Goal: Task Accomplishment & Management: Manage account settings

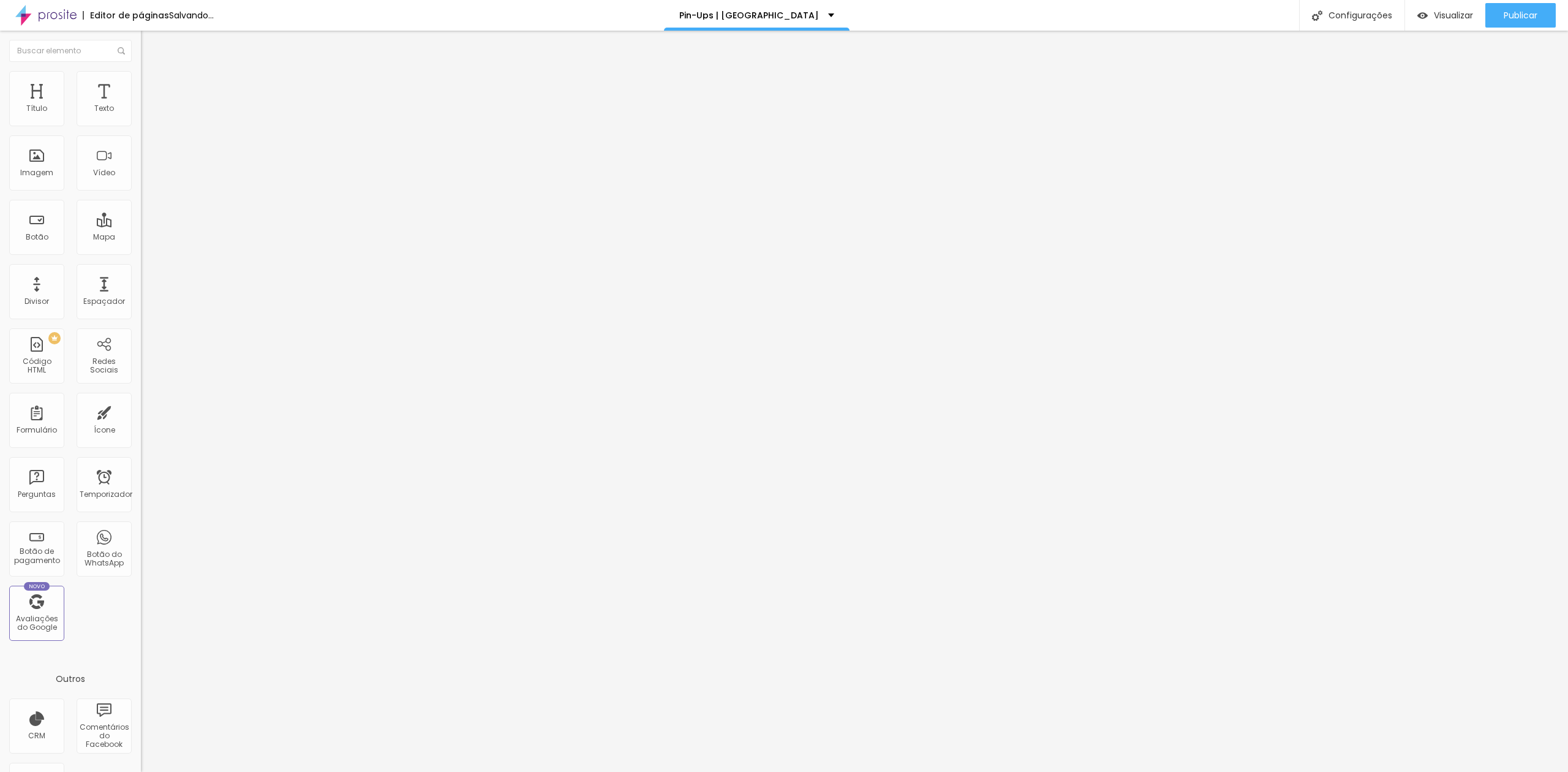
click at [140, 105] on span "Trocar imagem" at bounding box center [173, 100] width 66 height 11
click at [148, 105] on font "Trocar imagem" at bounding box center [178, 100] width 60 height 11
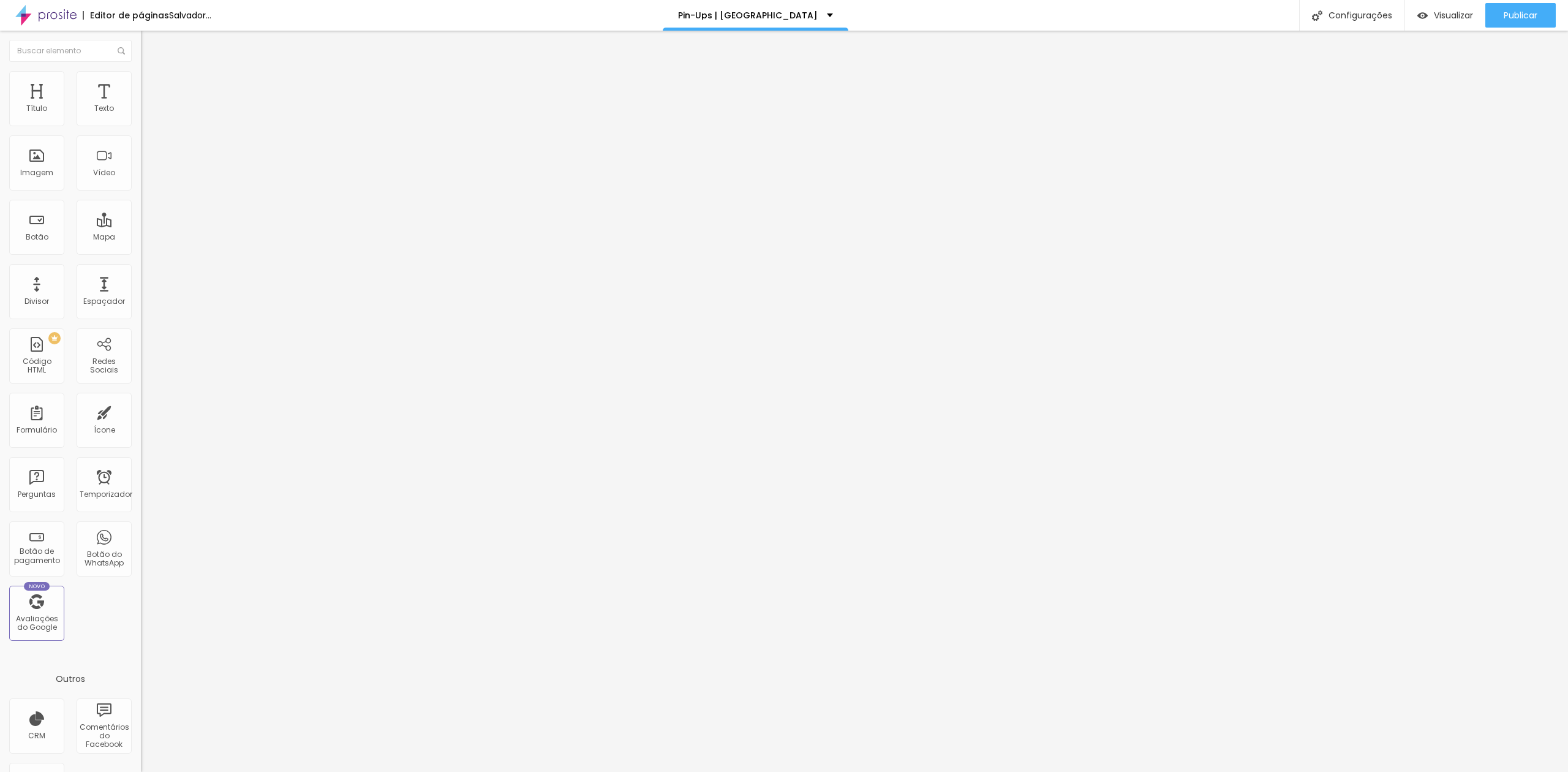
click at [148, 105] on font "Trocar imagem" at bounding box center [178, 100] width 60 height 11
click at [140, 105] on span "Trocar imagem" at bounding box center [173, 100] width 66 height 11
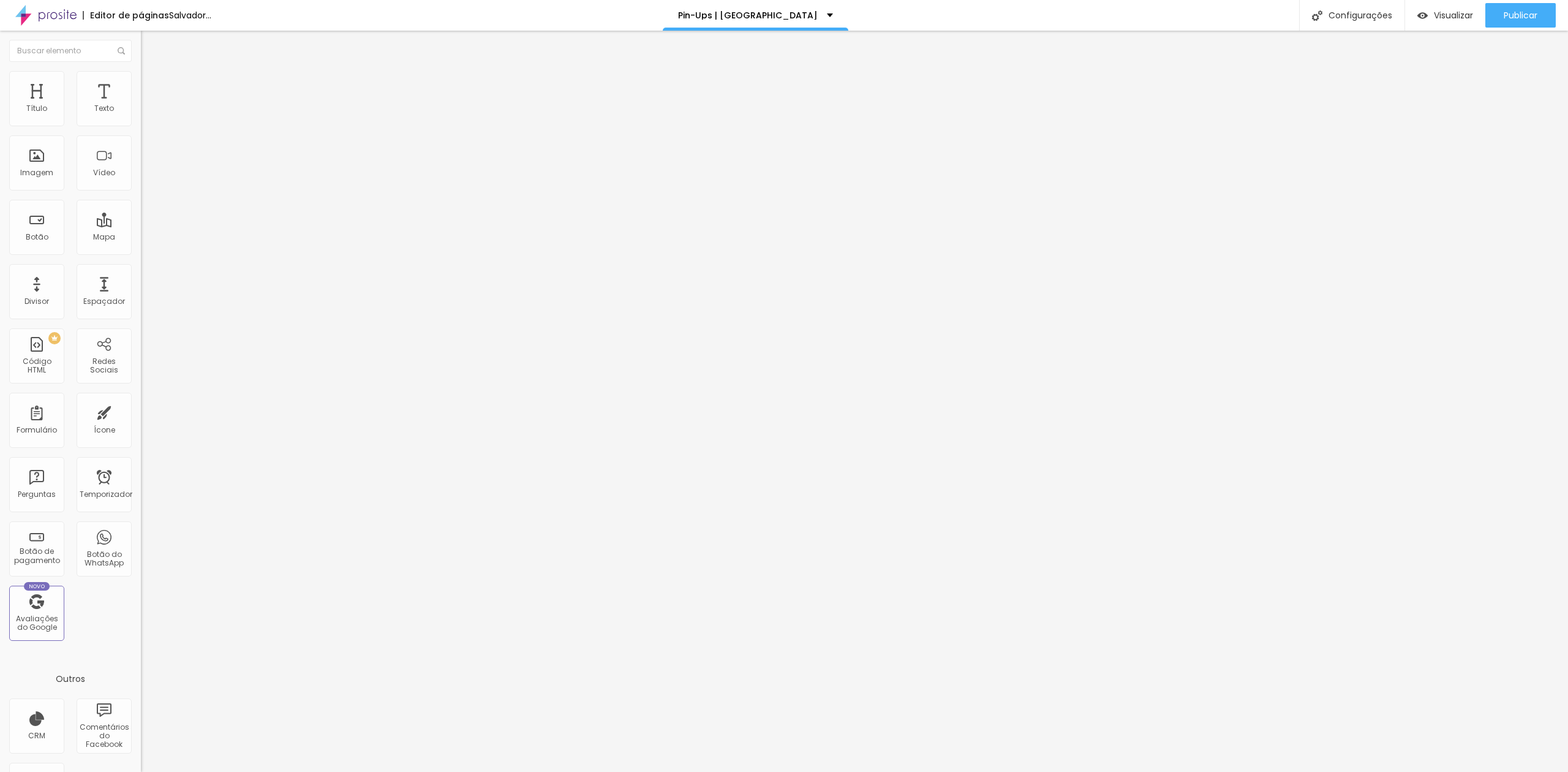
click at [148, 105] on font "Trocar imagem" at bounding box center [178, 100] width 60 height 11
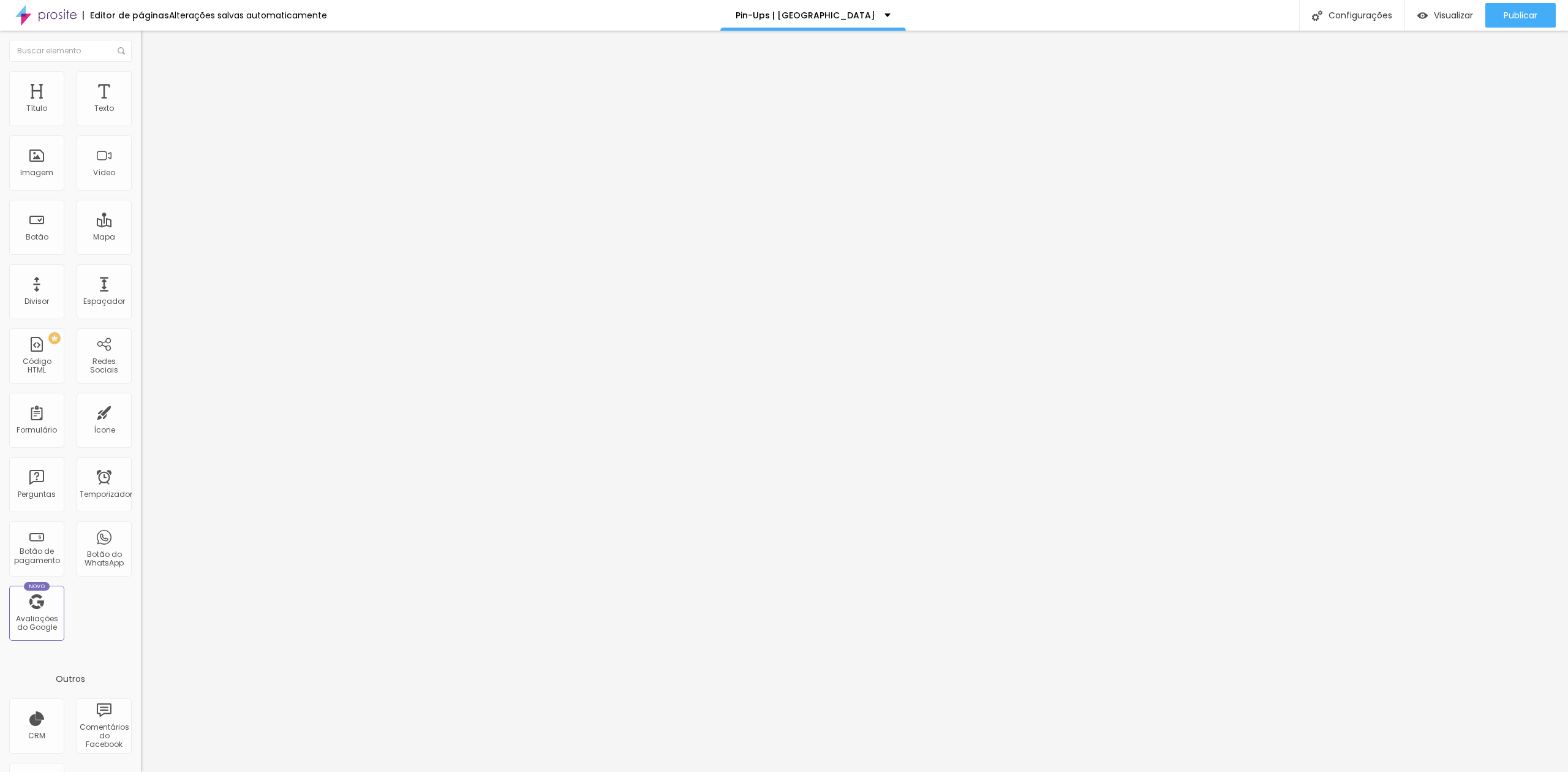
click at [140, 105] on span "Trocar imagem" at bounding box center [173, 100] width 66 height 11
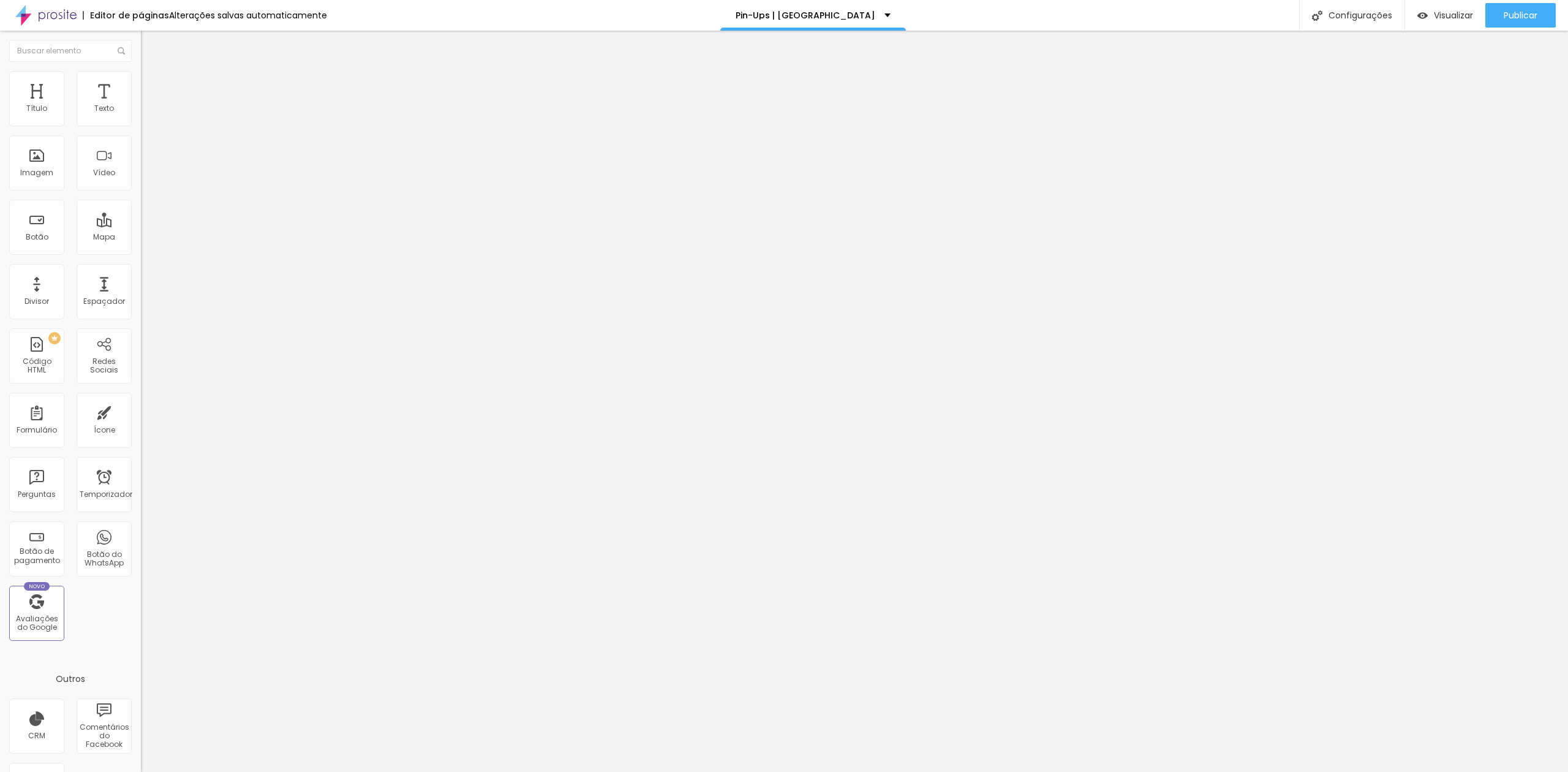
click at [148, 105] on font "Trocar imagem" at bounding box center [178, 100] width 60 height 11
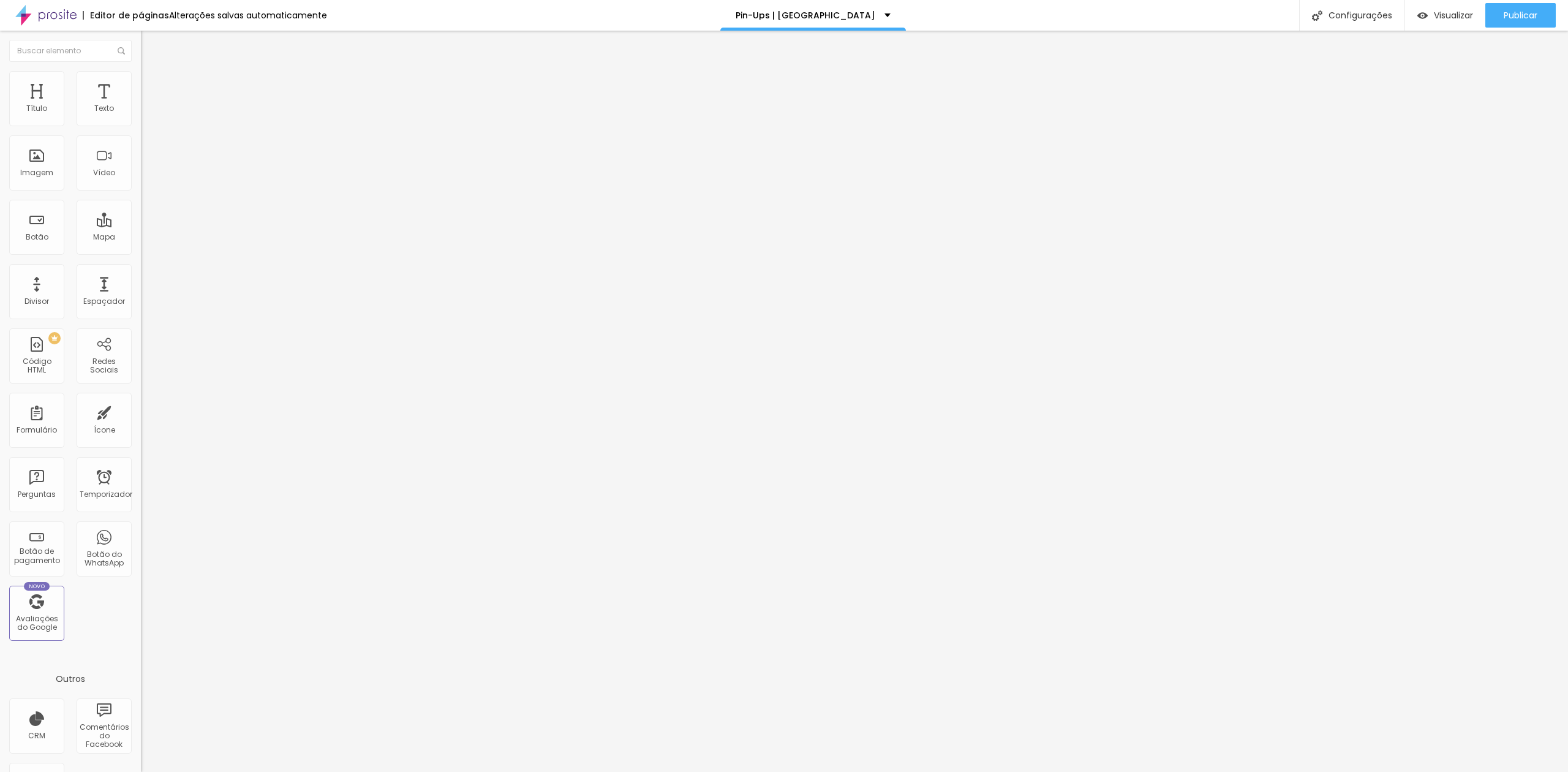
click at [140, 105] on span "Trocar imagem" at bounding box center [173, 100] width 66 height 11
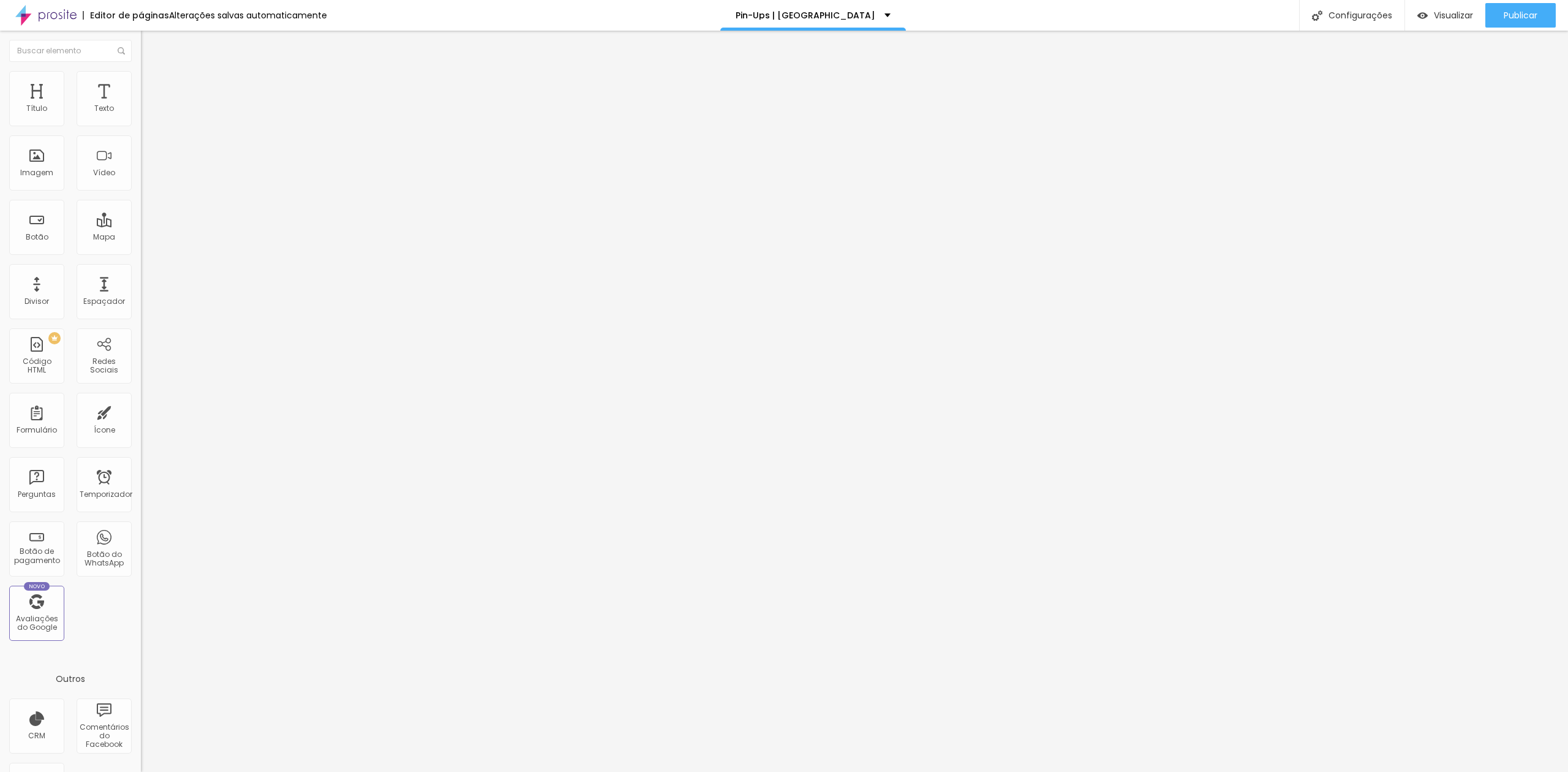
click at [148, 105] on font "Trocar imagem" at bounding box center [178, 100] width 60 height 11
click at [1508, 18] on font "Publicar" at bounding box center [1520, 15] width 34 height 12
click at [1438, 13] on font "Visualizar" at bounding box center [1453, 15] width 39 height 12
